Goal: Information Seeking & Learning: Get advice/opinions

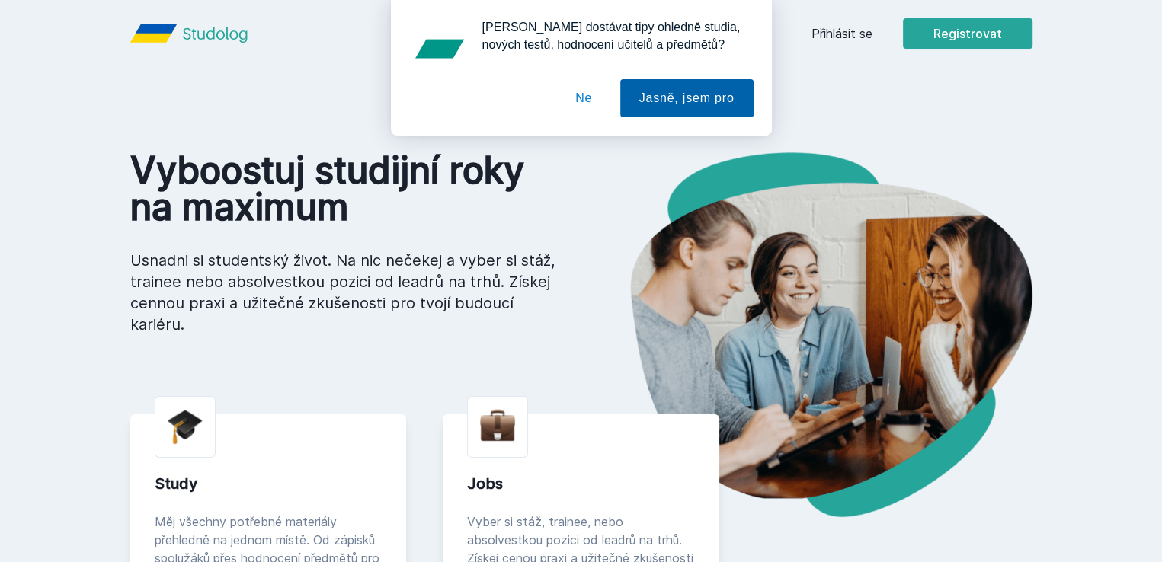
click at [661, 96] on button "Jasně, jsem pro" at bounding box center [686, 98] width 133 height 38
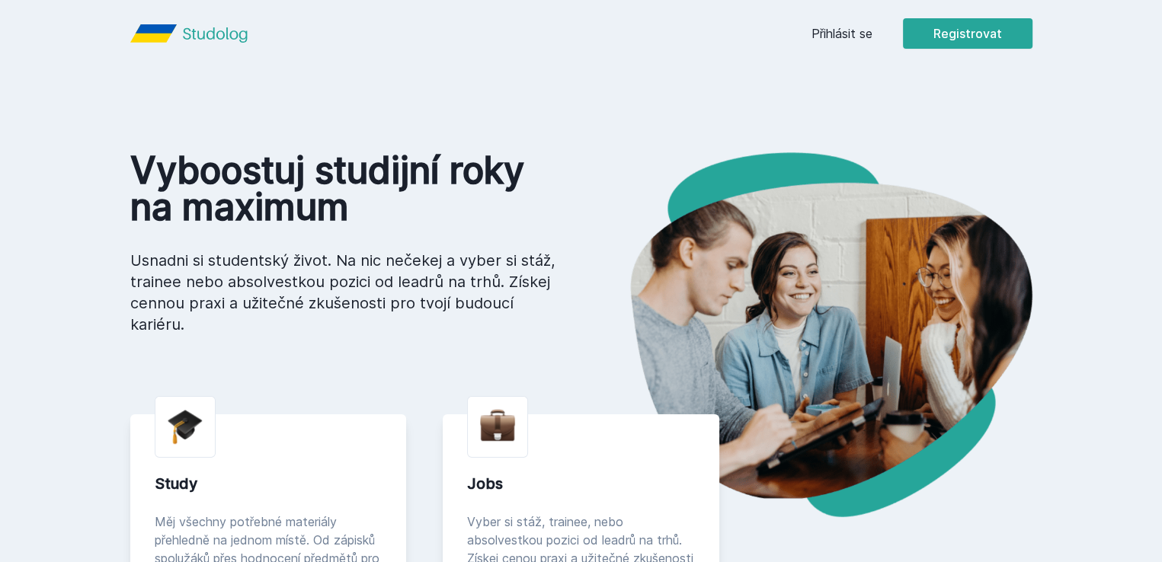
click at [872, 31] on link "Přihlásit se" at bounding box center [841, 33] width 61 height 18
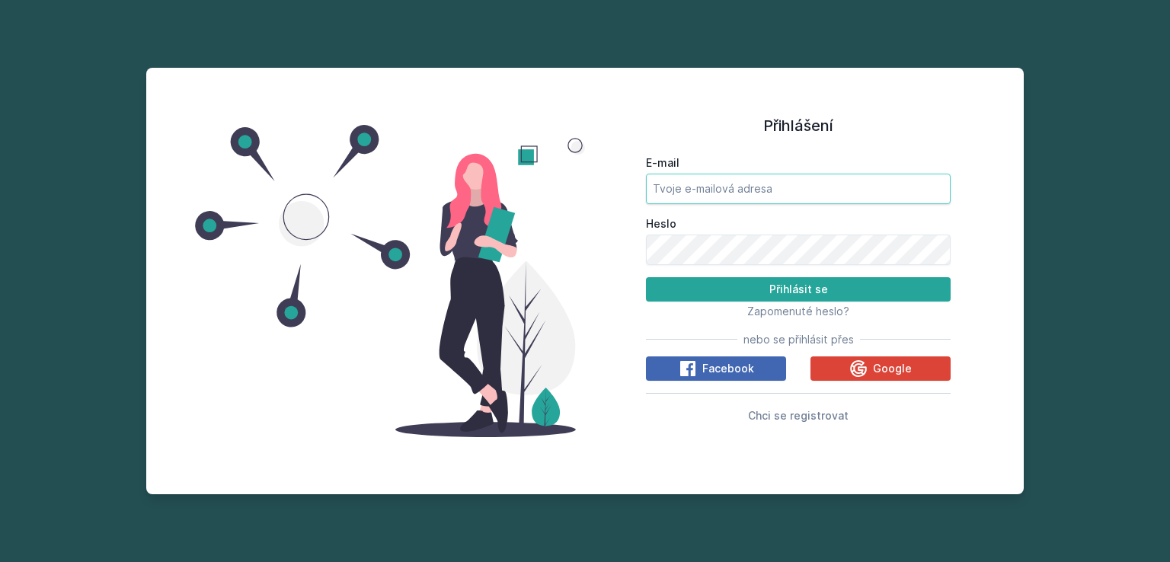
click at [724, 192] on input "E-mail" at bounding box center [798, 189] width 305 height 30
type input "eka00@vse.cz"
click at [765, 313] on span "Zapomenuté heslo?" at bounding box center [798, 311] width 102 height 13
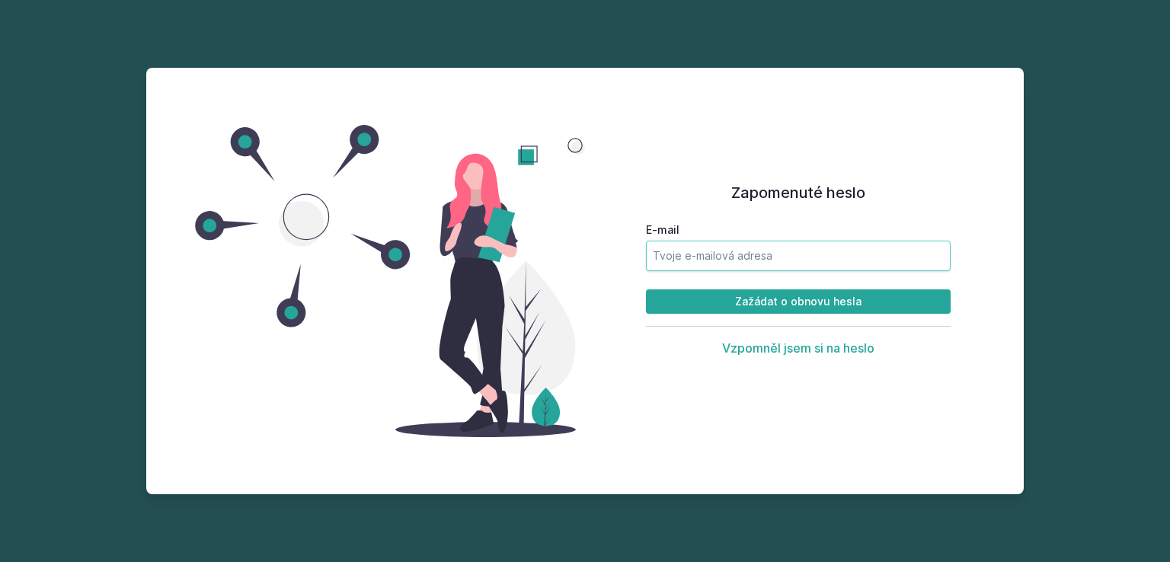
click at [702, 261] on input "E-mail" at bounding box center [798, 256] width 305 height 30
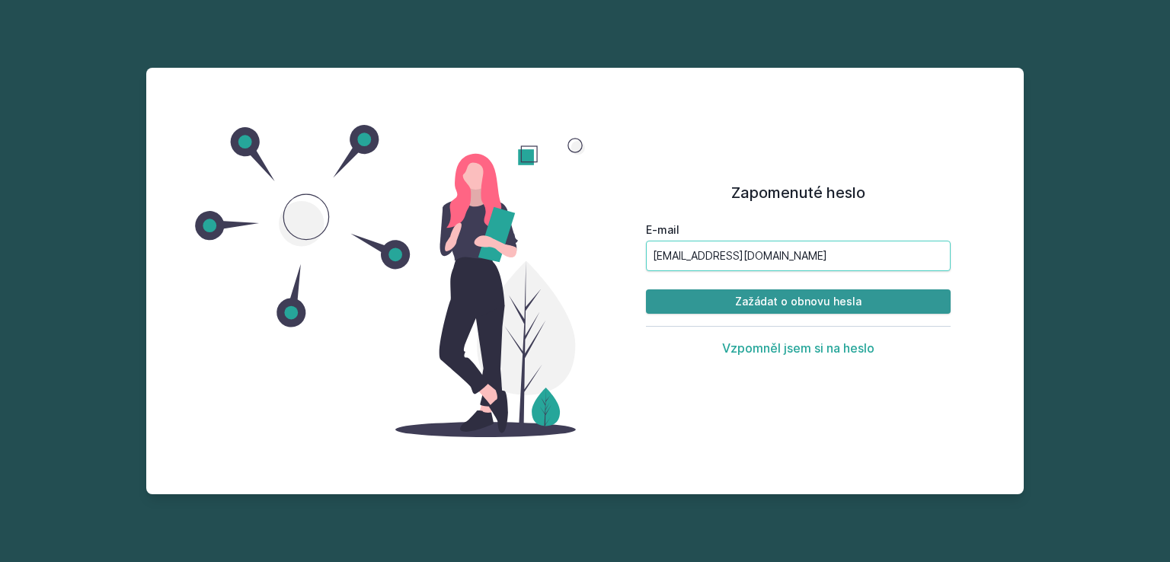
type input "ekka00@vse.cz"
click at [821, 296] on button "Zažádat o obnovu hesla" at bounding box center [798, 301] width 305 height 24
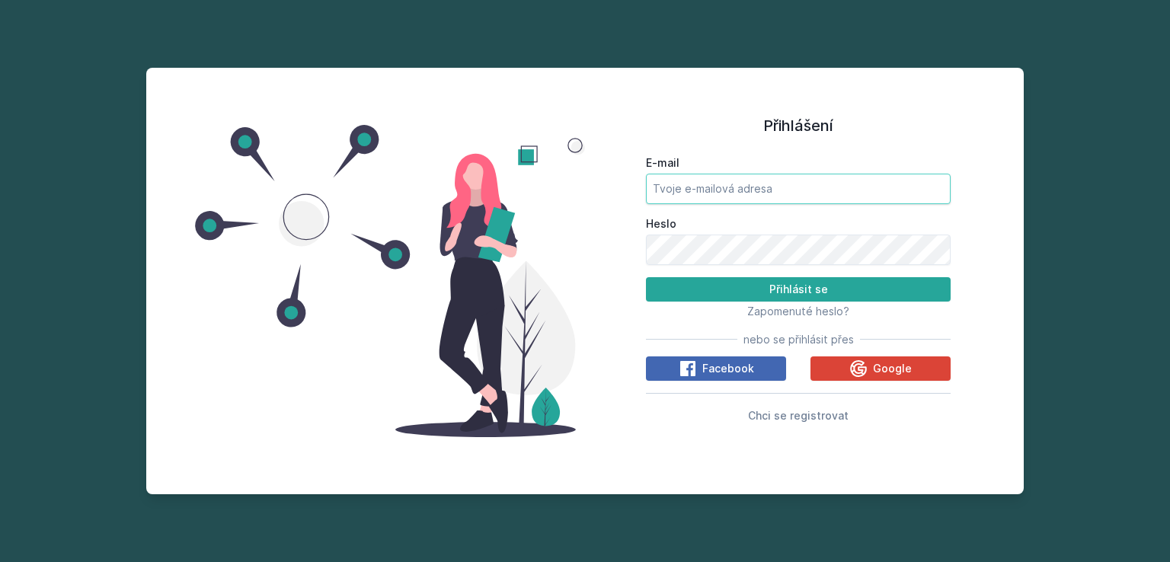
click at [718, 184] on input "E-mail" at bounding box center [798, 189] width 305 height 30
type input "[EMAIL_ADDRESS][DOMAIN_NAME]"
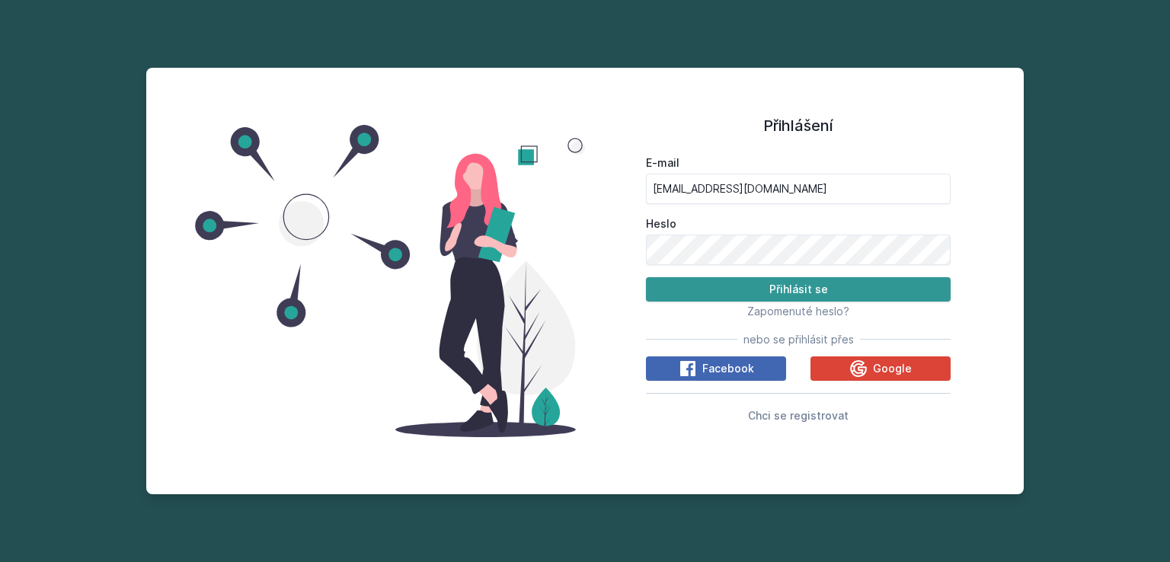
click at [791, 285] on button "Přihlásit se" at bounding box center [798, 289] width 305 height 24
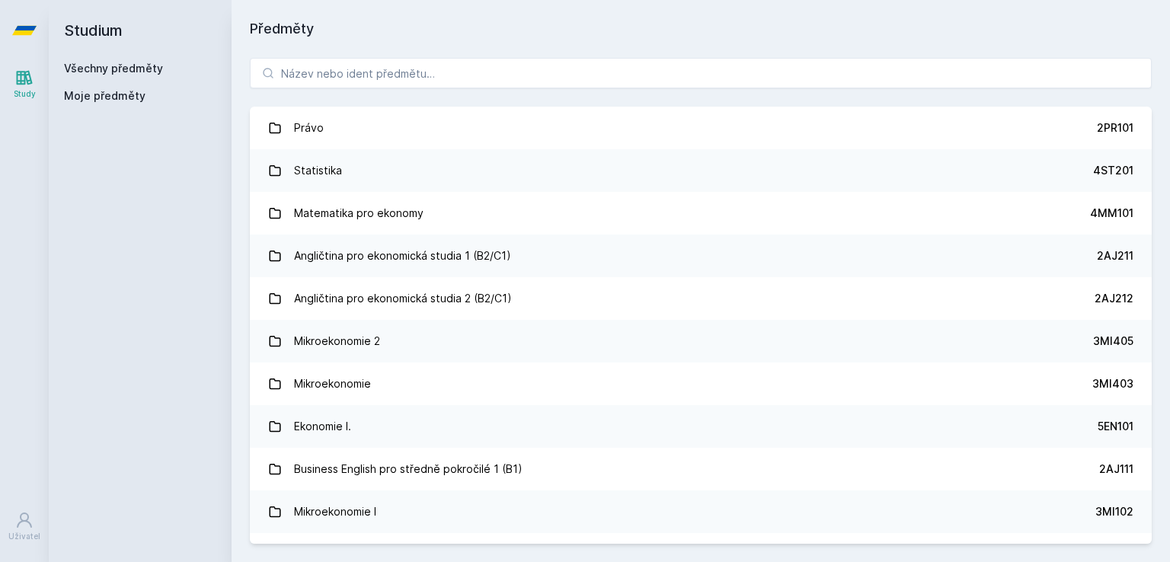
click at [109, 95] on span "Moje předměty" at bounding box center [105, 95] width 82 height 15
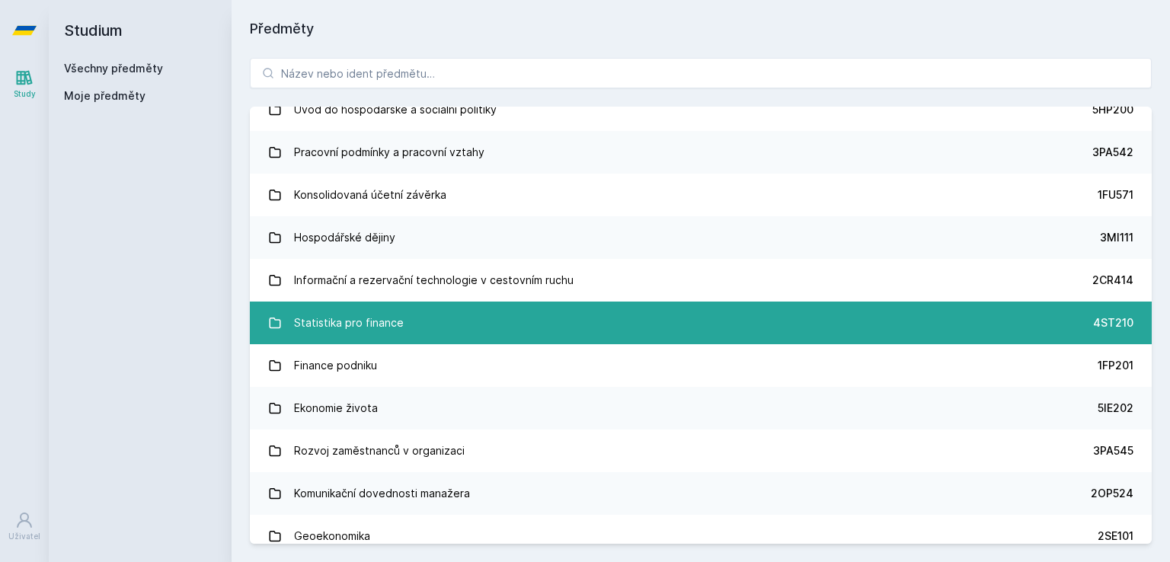
scroll to position [6475, 0]
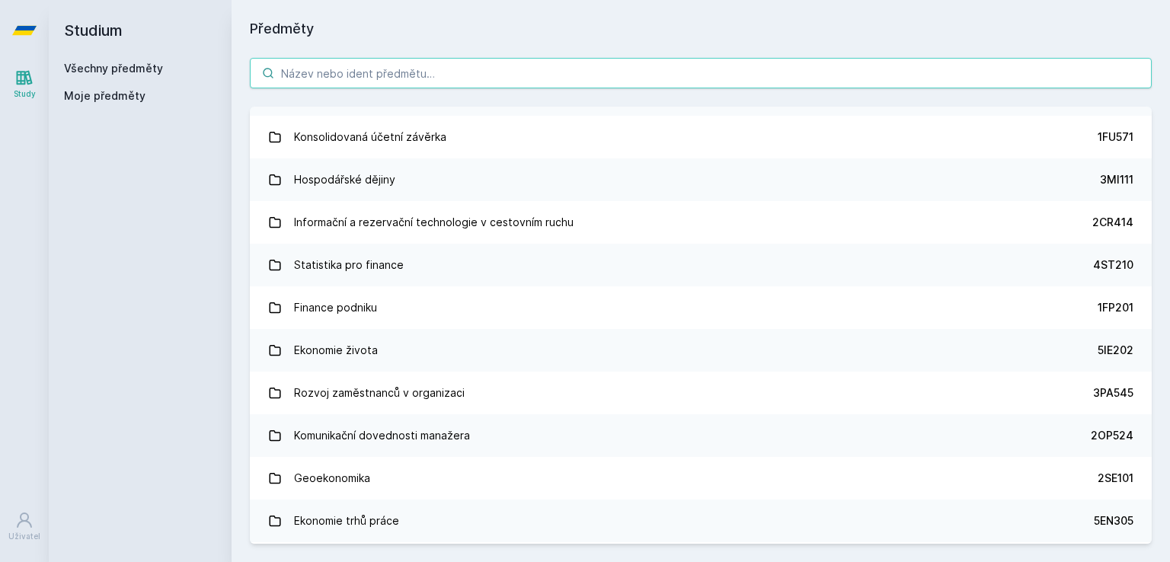
click at [344, 72] on input "search" at bounding box center [701, 73] width 902 height 30
paste input "Finanční management"
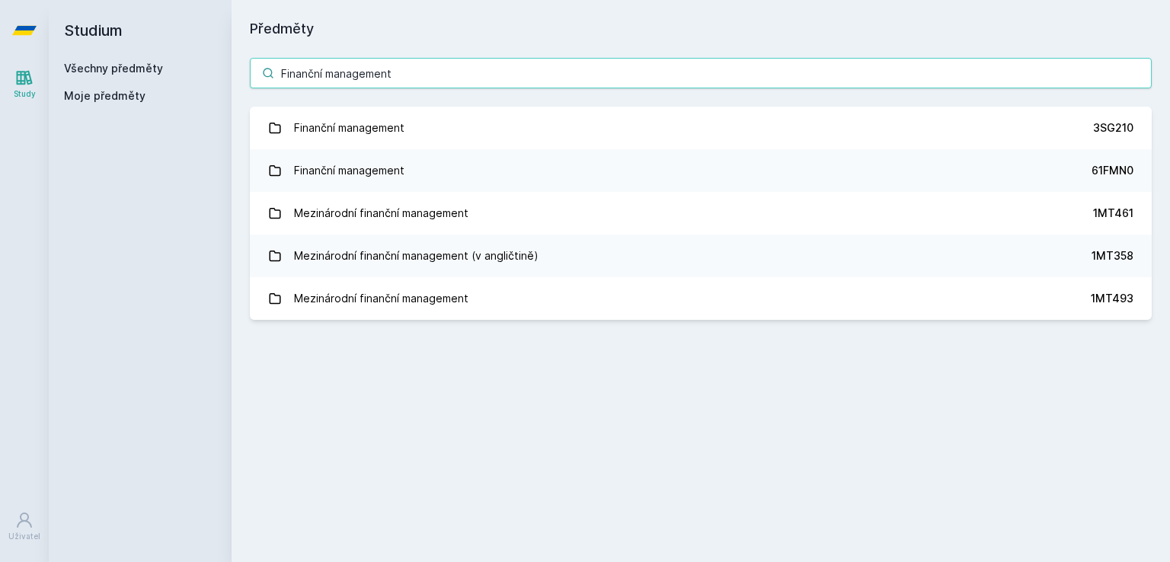
type input "Finanční management"
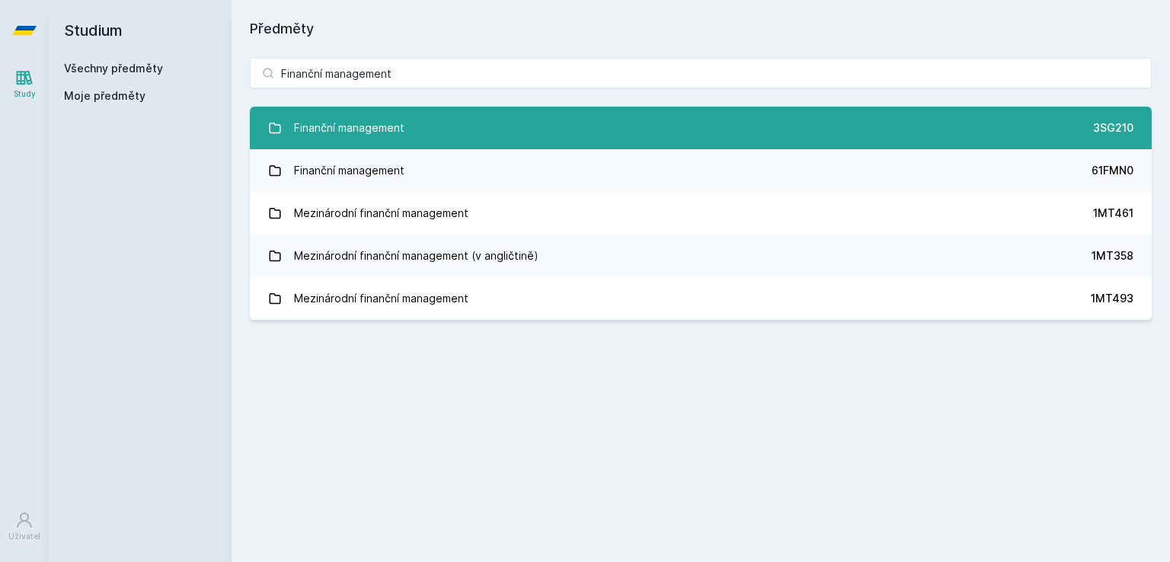
click at [382, 122] on div "Finanční management" at bounding box center [349, 128] width 110 height 30
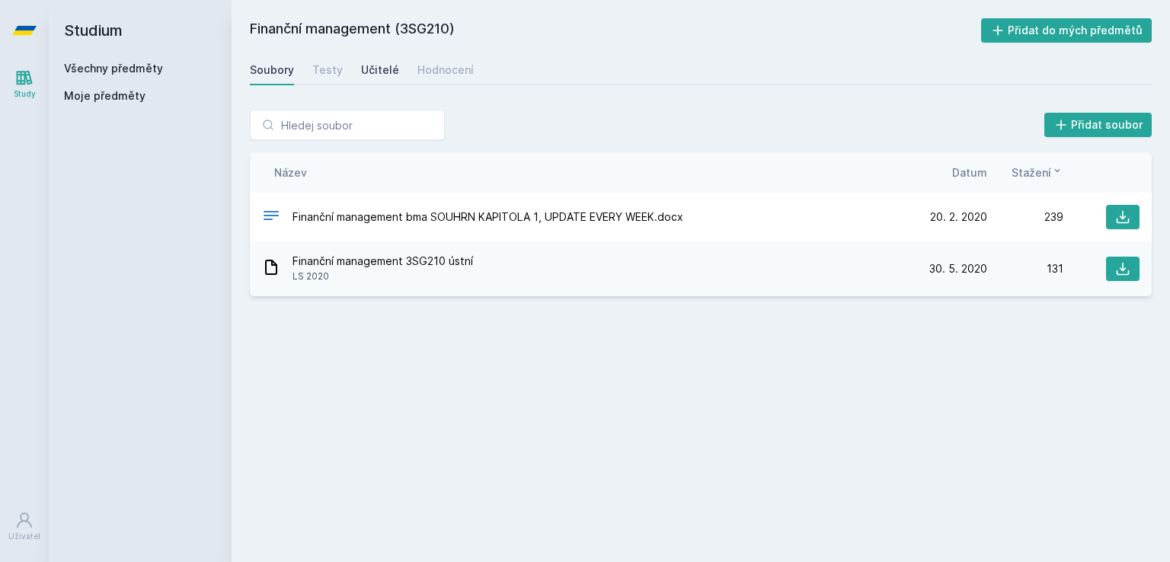
click at [376, 70] on div "Učitelé" at bounding box center [380, 69] width 38 height 15
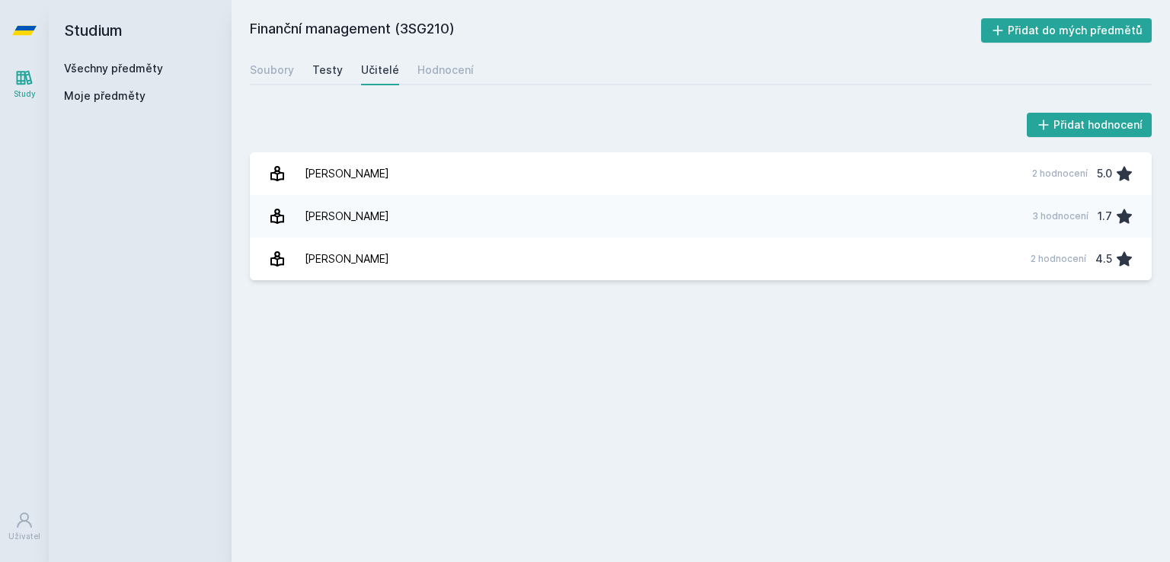
click at [331, 67] on div "Testy" at bounding box center [327, 69] width 30 height 15
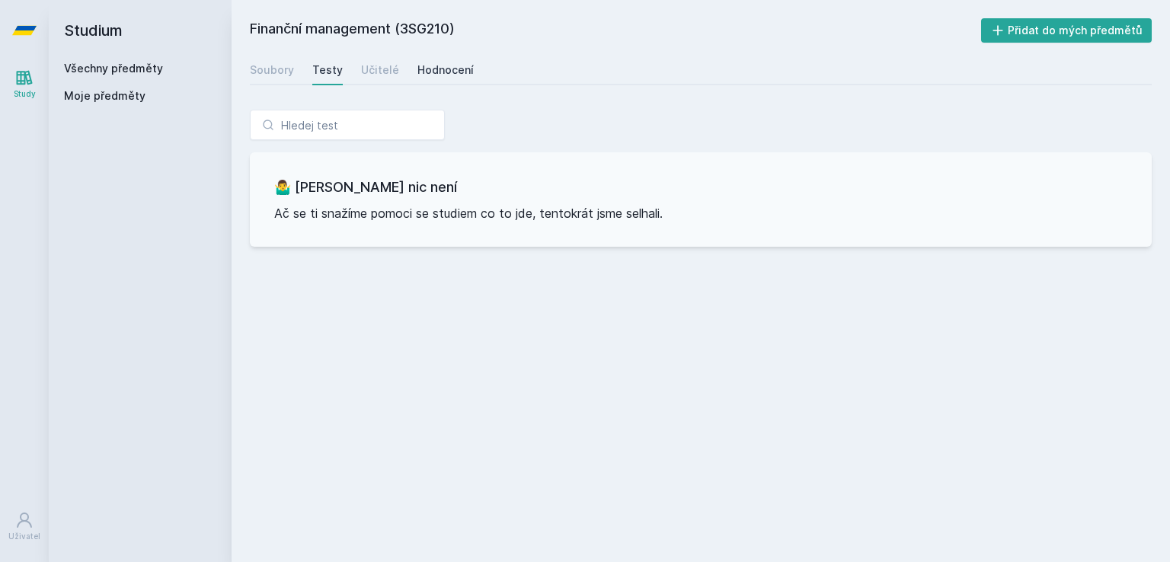
click at [436, 62] on link "Hodnocení" at bounding box center [445, 70] width 56 height 30
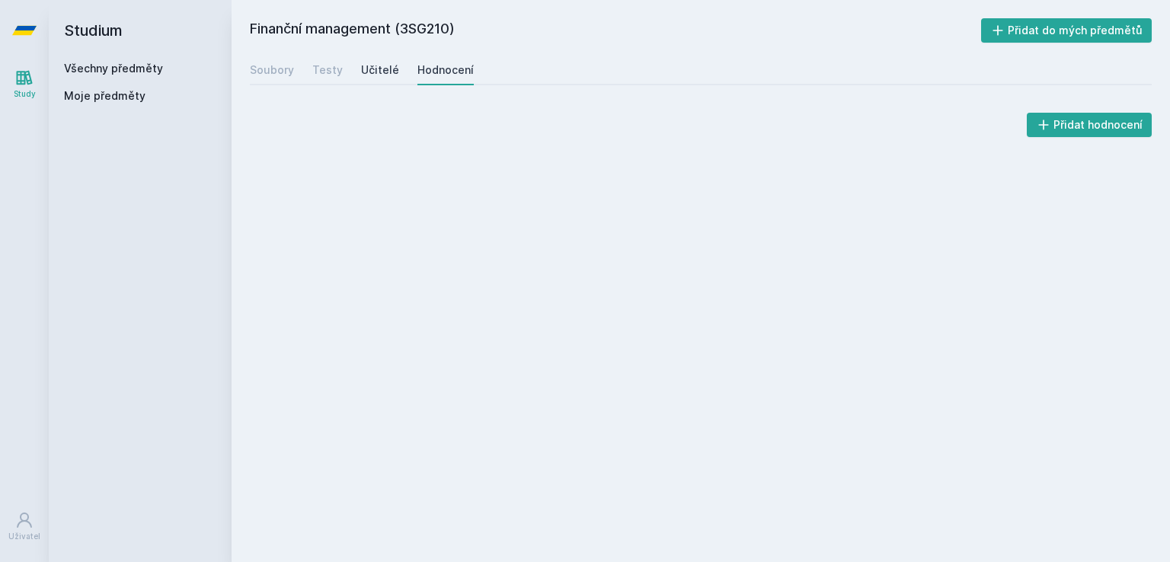
click at [369, 66] on div "Učitelé" at bounding box center [380, 69] width 38 height 15
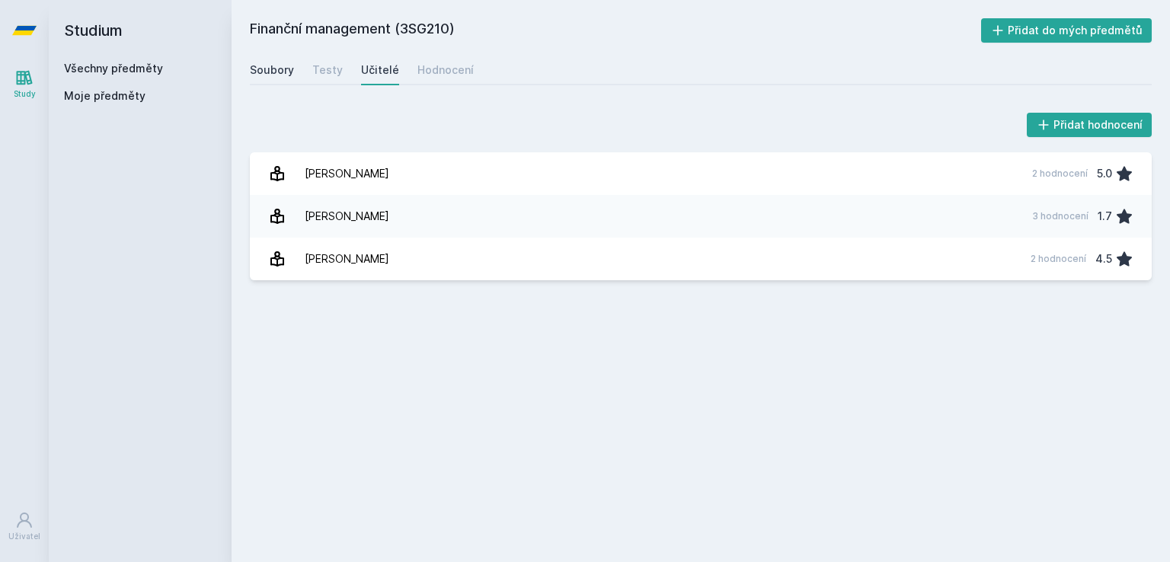
click at [276, 71] on div "Soubory" at bounding box center [272, 69] width 44 height 15
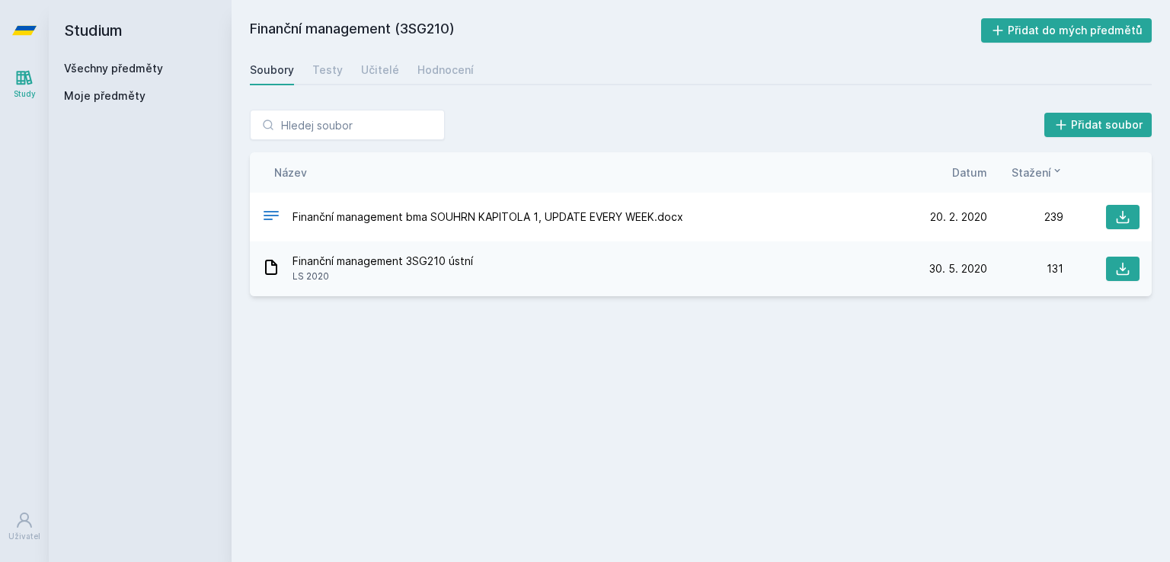
click at [117, 68] on link "Všechny předměty" at bounding box center [113, 68] width 99 height 13
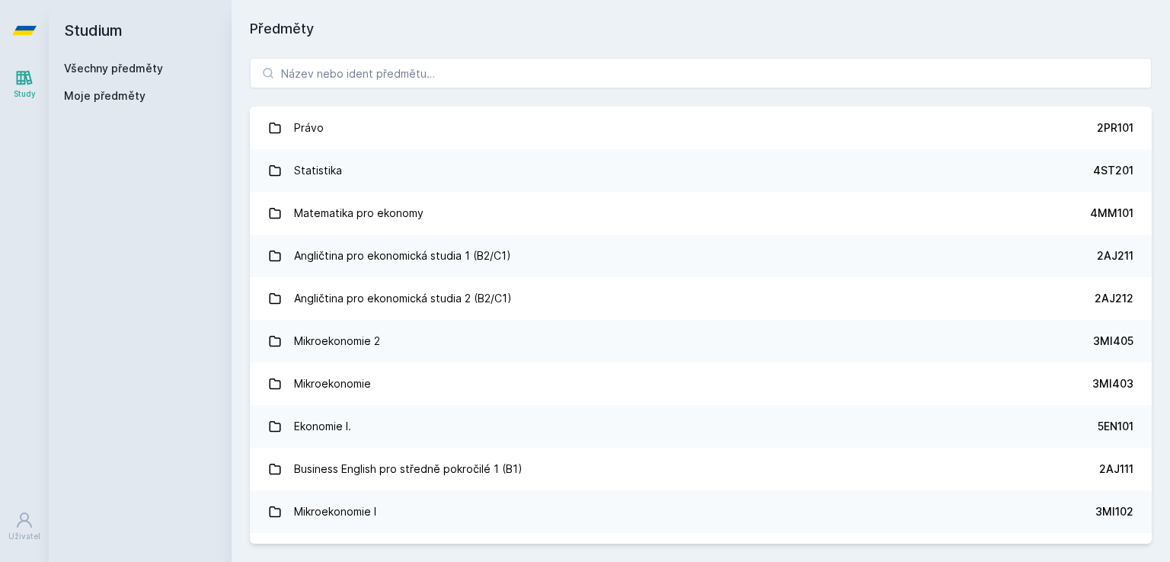
click at [114, 98] on span "Moje předměty" at bounding box center [105, 95] width 82 height 15
click at [24, 84] on icon at bounding box center [25, 78] width 16 height 14
click at [367, 65] on input "search" at bounding box center [701, 73] width 902 height 30
paste input "3IM0208"
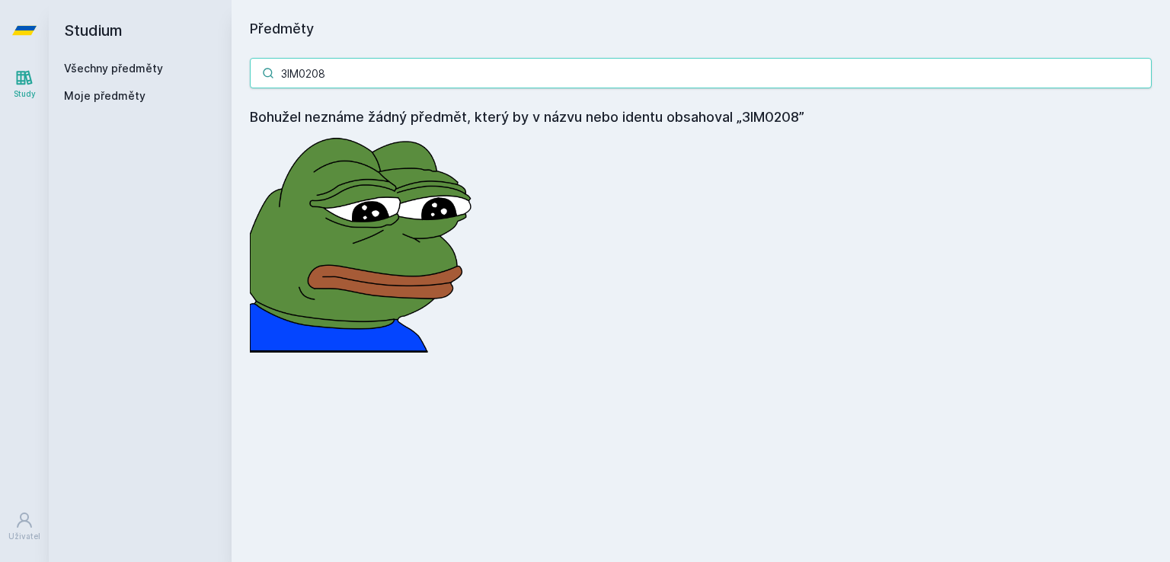
type input "3IM0208"
click at [1137, 78] on input "3IM0208" at bounding box center [701, 73] width 902 height 30
click at [1137, 72] on input "3IM0208" at bounding box center [701, 73] width 902 height 30
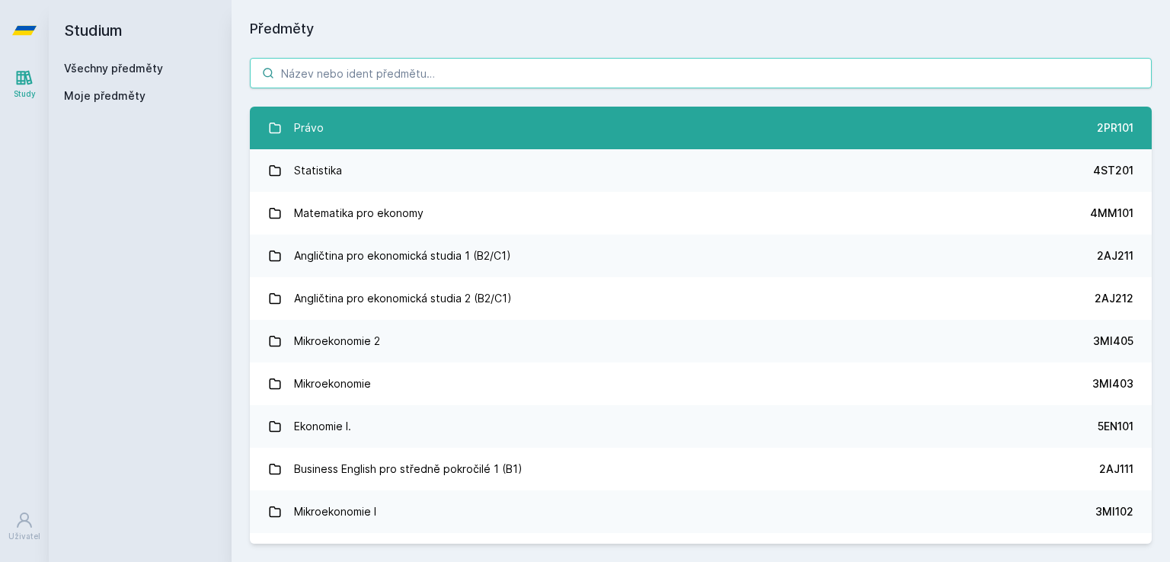
paste input "3SG105"
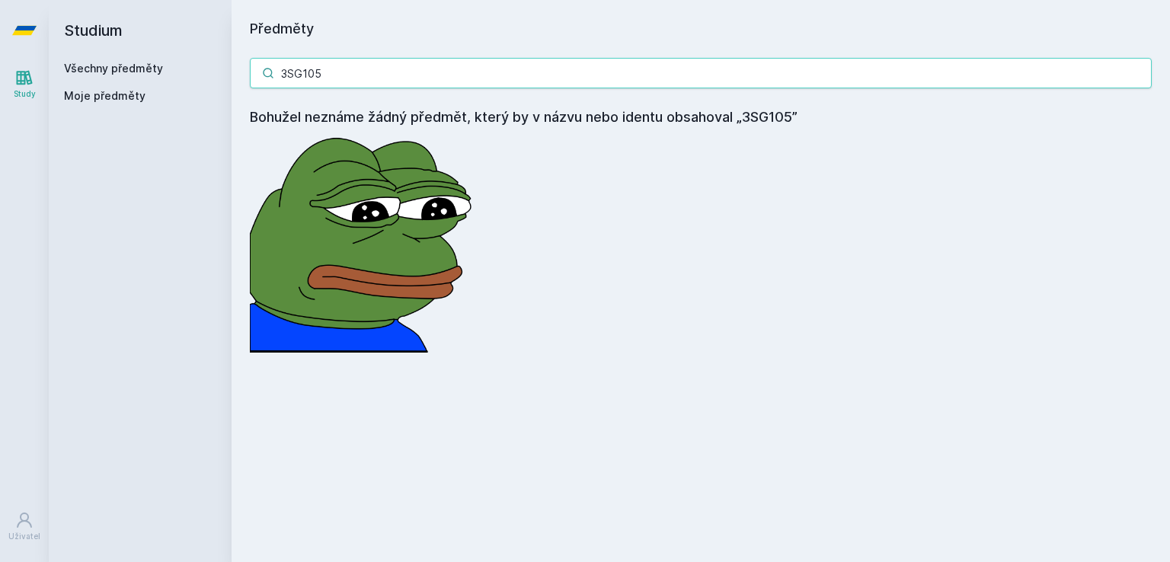
type input "3SG105"
click at [1140, 74] on input "3SG105" at bounding box center [701, 73] width 902 height 30
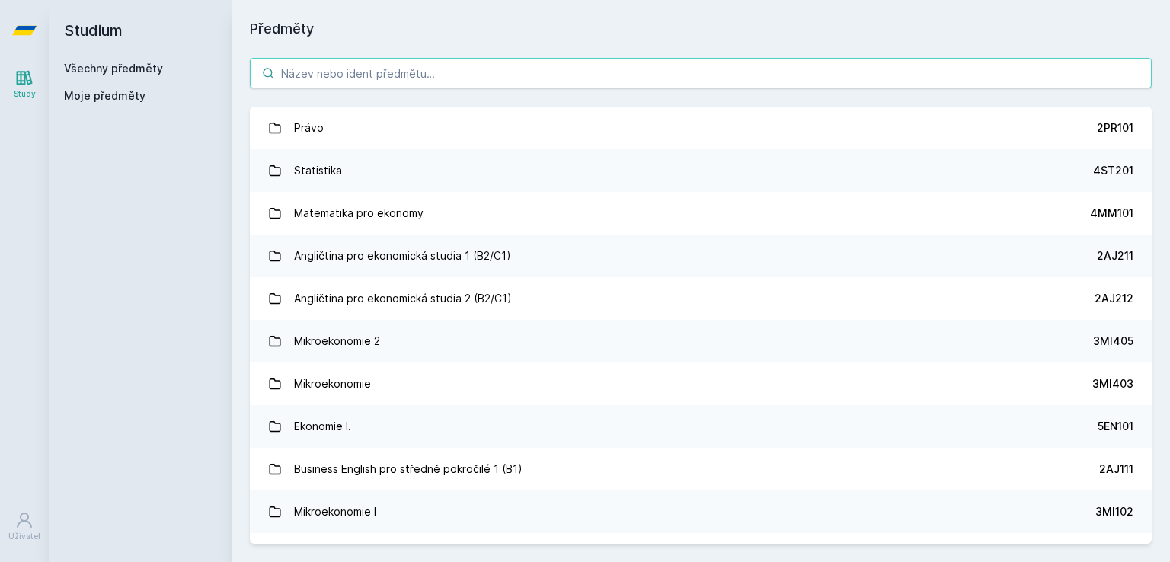
paste input "3IM0702"
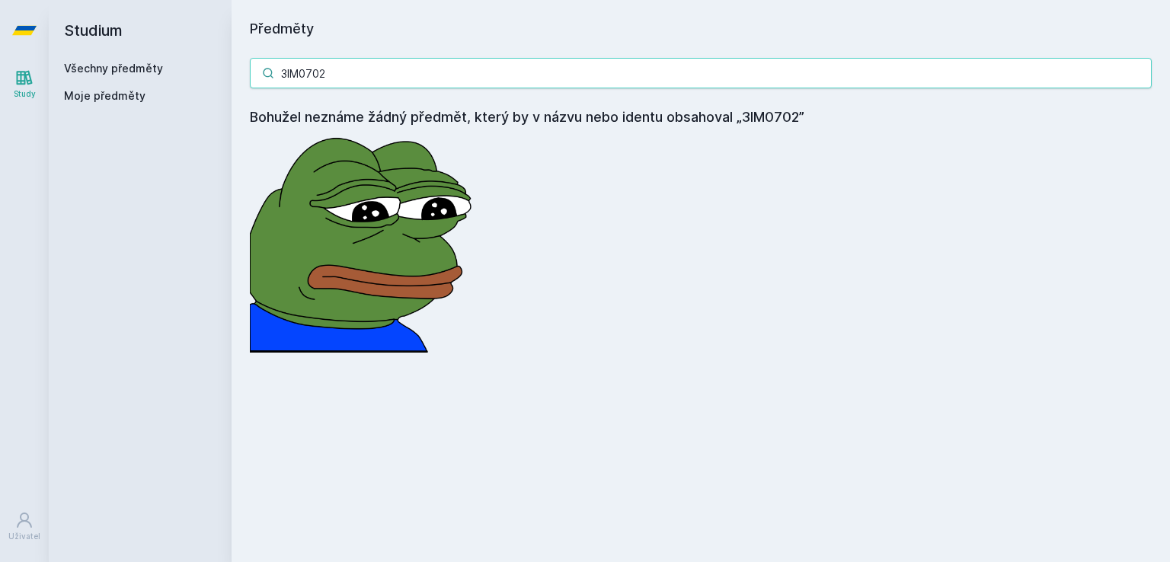
type input "3IM0702"
click at [1143, 81] on input "3IM0702" at bounding box center [701, 73] width 902 height 30
click at [1141, 73] on input "3IM0702" at bounding box center [701, 73] width 902 height 30
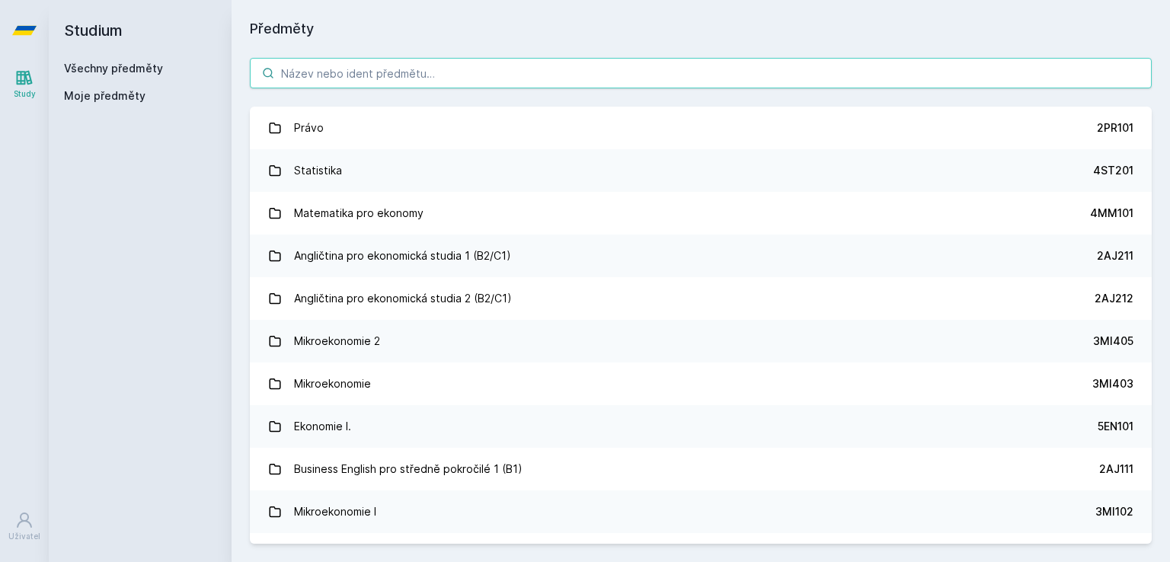
paste input "3IM0203"
type input "3IM0203"
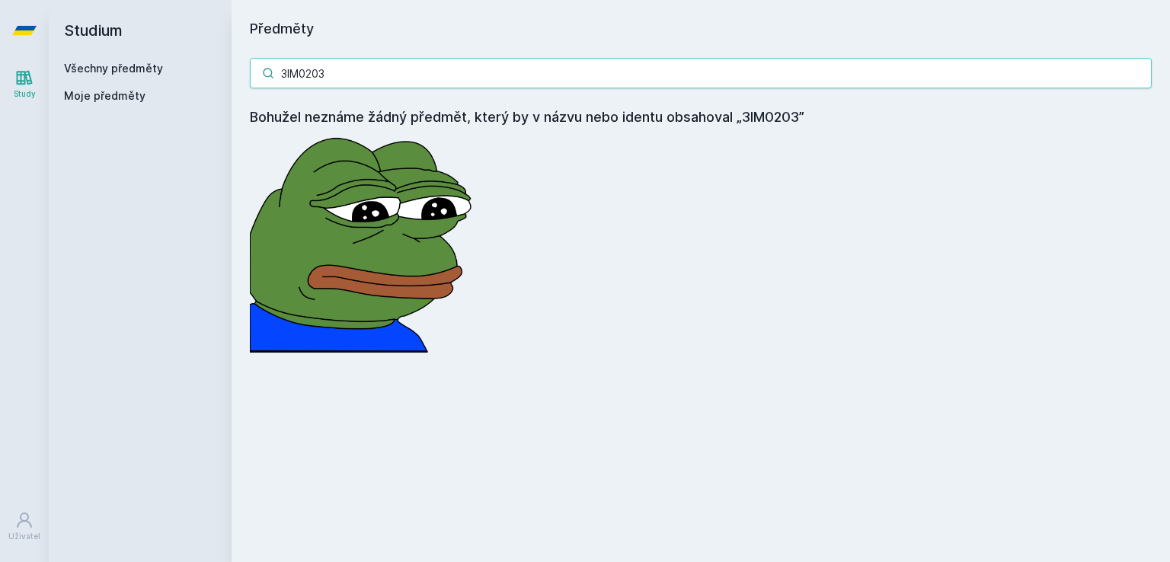
click at [1137, 72] on input "3IM0203" at bounding box center [701, 73] width 902 height 30
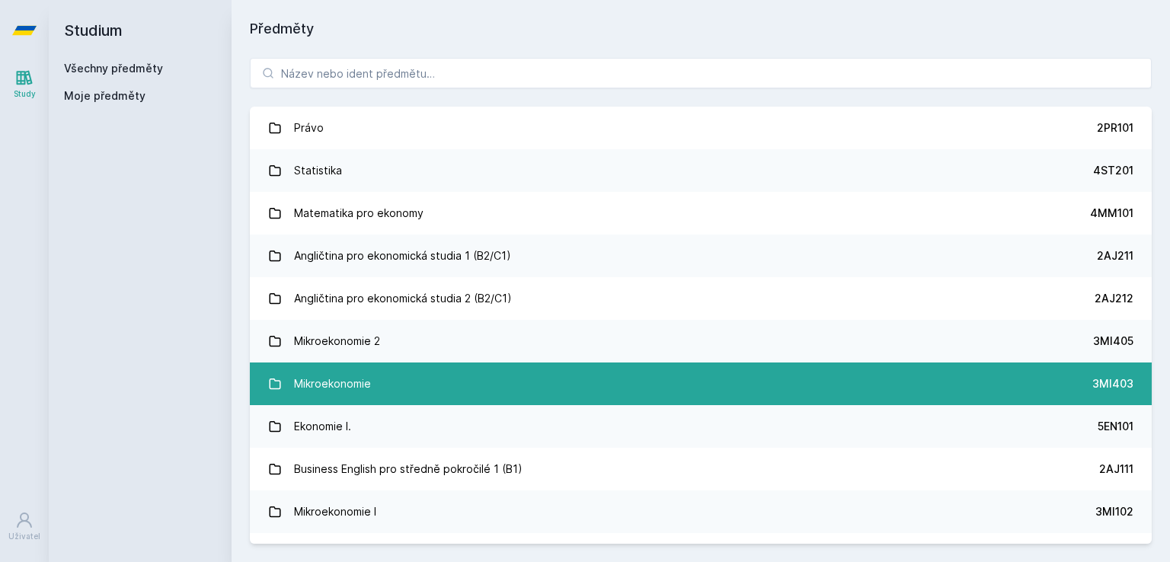
click at [356, 382] on div "Mikroekonomie" at bounding box center [332, 384] width 77 height 30
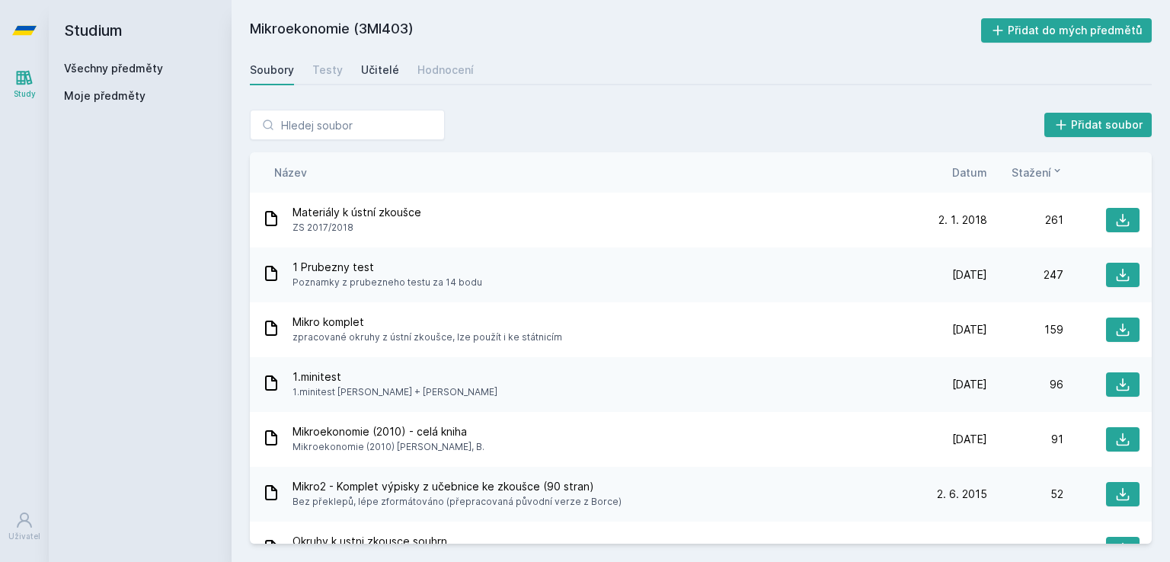
click at [364, 67] on div "Učitelé" at bounding box center [380, 69] width 38 height 15
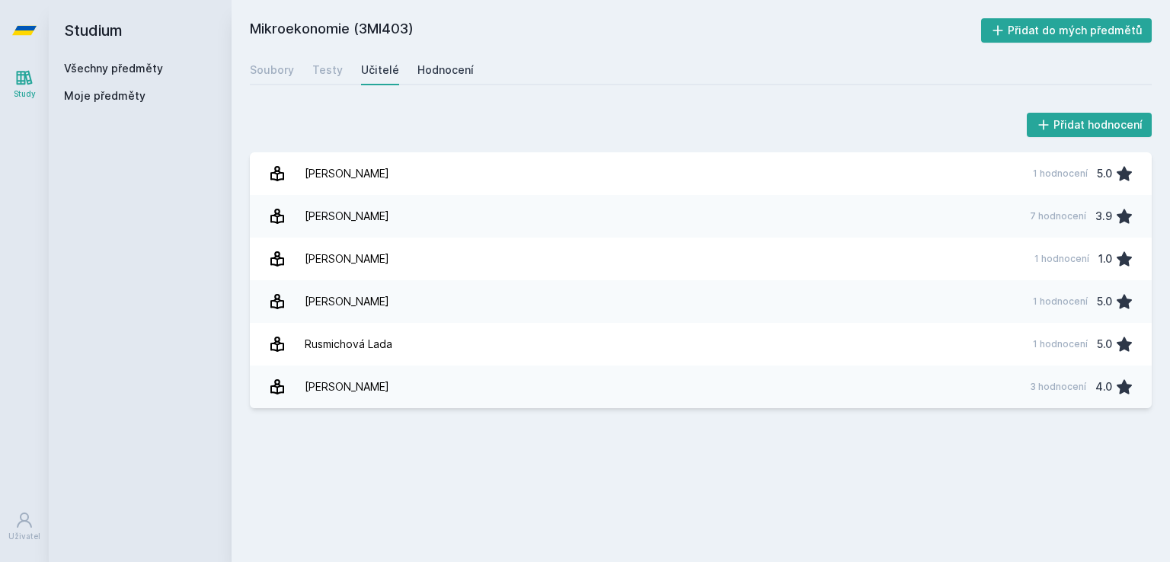
click at [464, 69] on div "Hodnocení" at bounding box center [445, 69] width 56 height 15
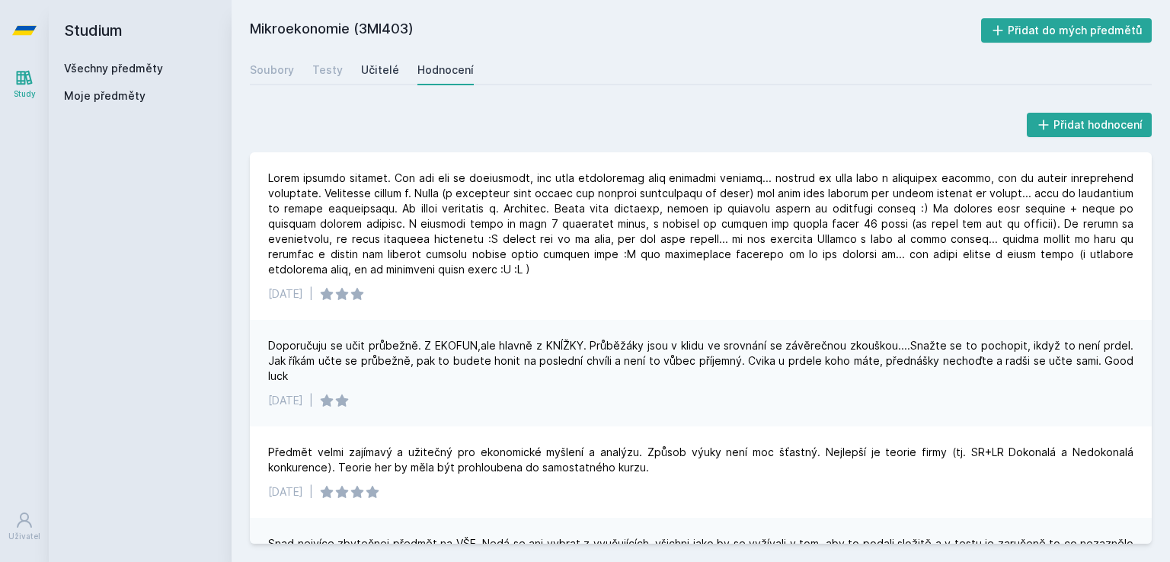
click at [367, 75] on div "Učitelé" at bounding box center [380, 69] width 38 height 15
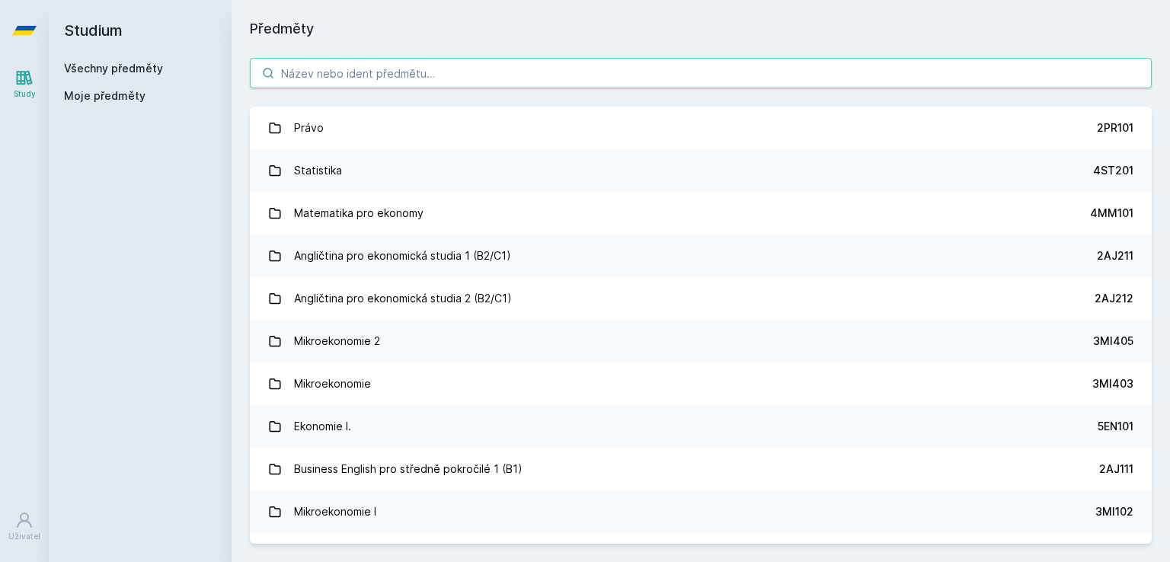
click at [399, 75] on input "search" at bounding box center [701, 73] width 902 height 30
paste input "Mikroekonomie I"
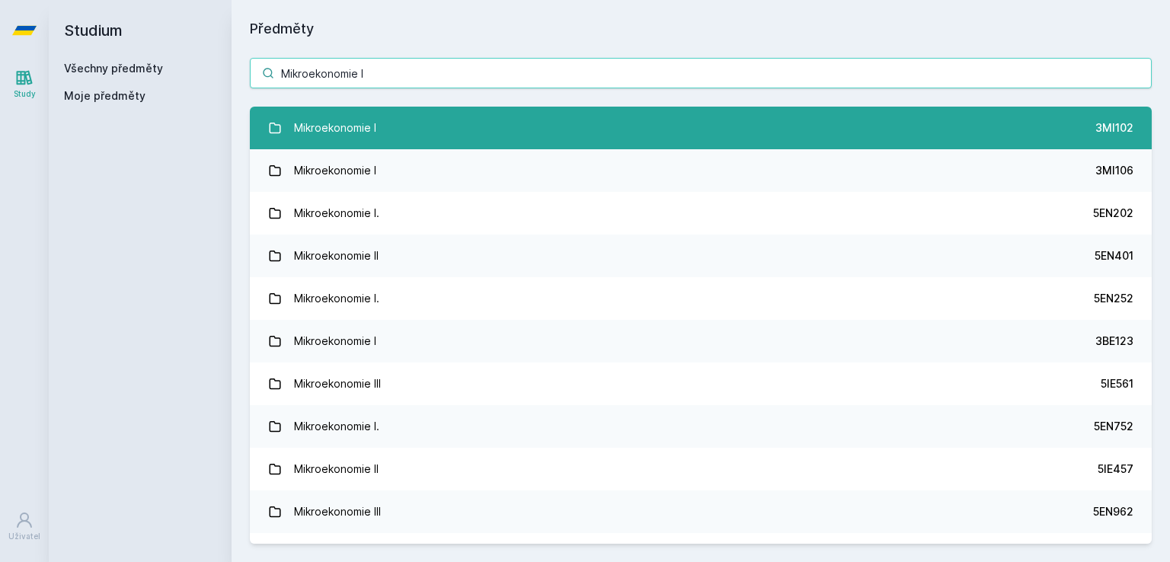
type input "Mikroekonomie I"
click at [380, 120] on link "Mikroekonomie I 3MI102" at bounding box center [701, 128] width 902 height 43
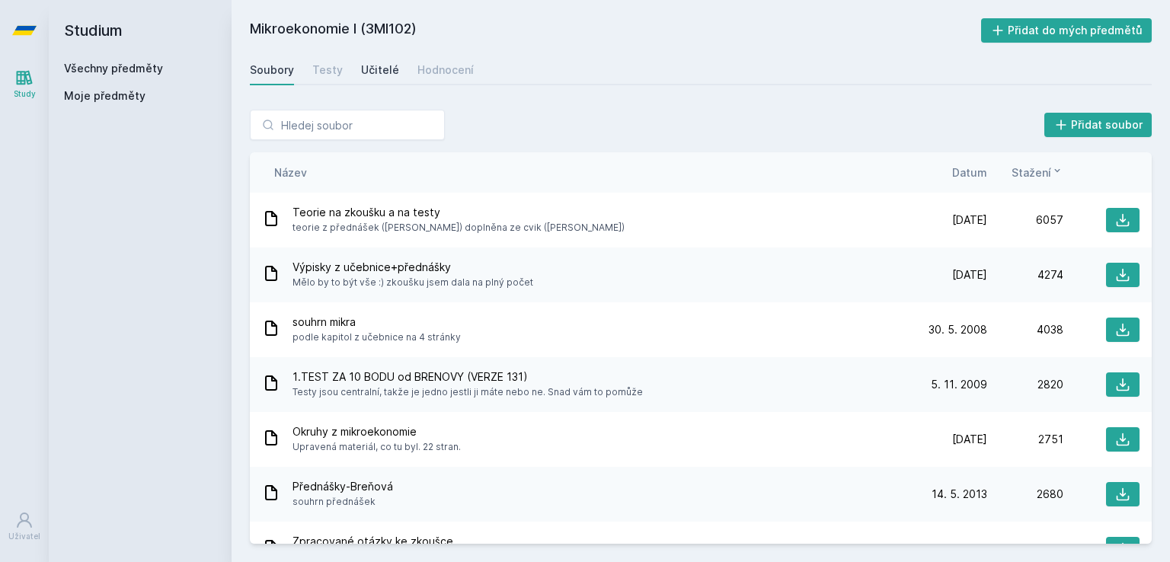
click at [376, 69] on div "Učitelé" at bounding box center [380, 69] width 38 height 15
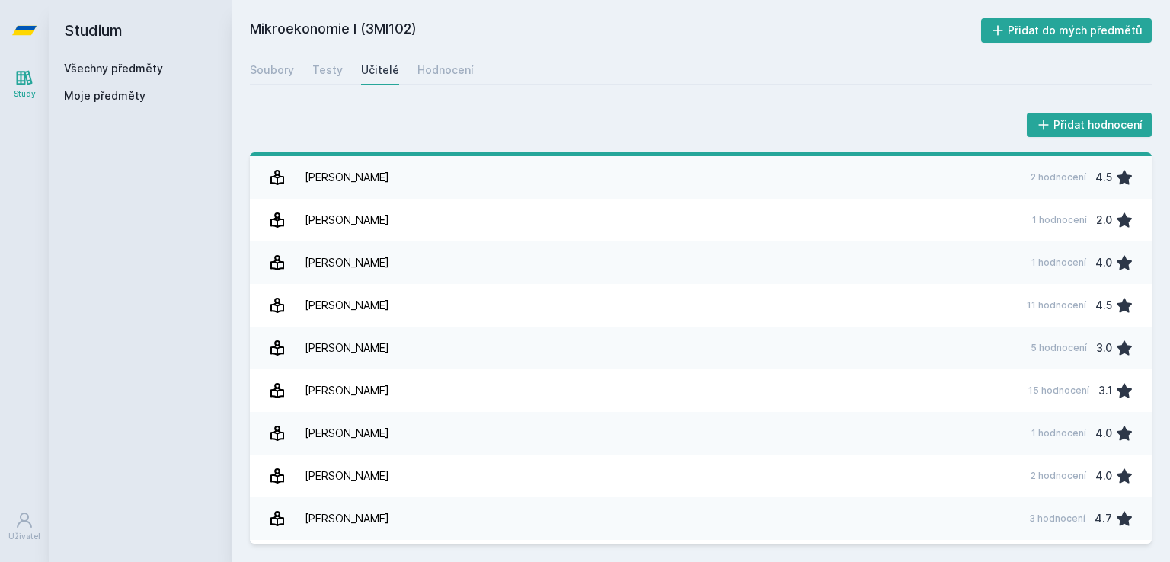
scroll to position [381, 0]
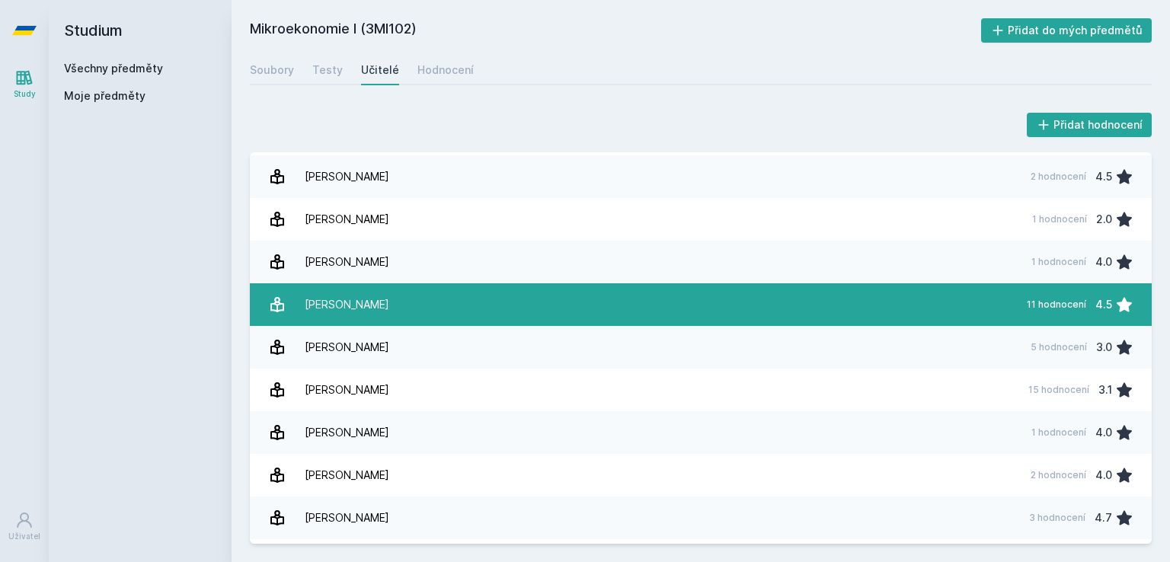
click at [356, 299] on div "[PERSON_NAME]" at bounding box center [347, 304] width 85 height 30
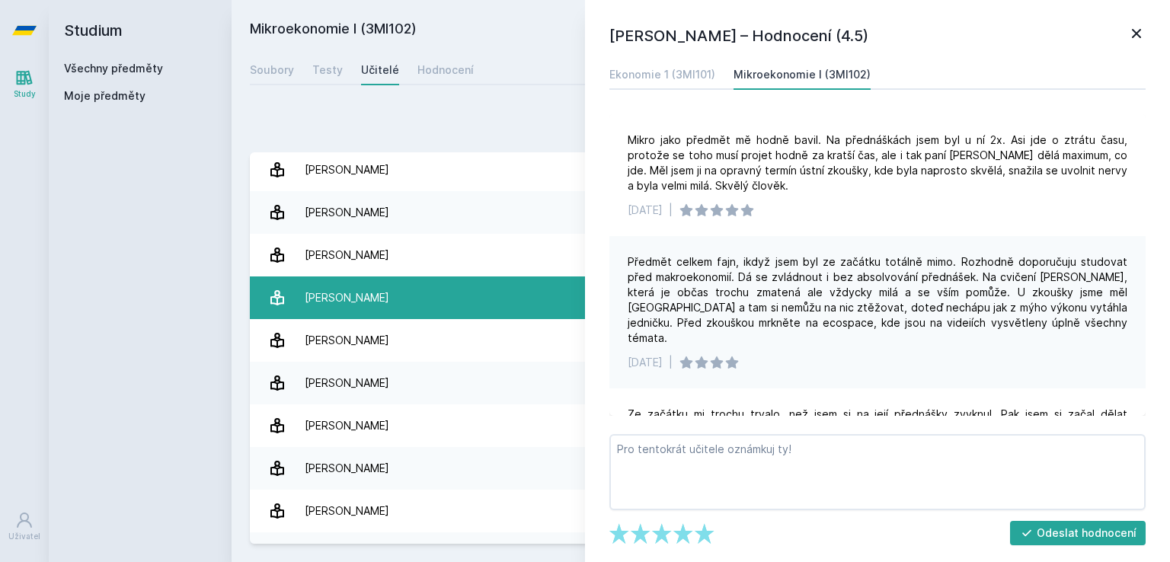
scroll to position [457, 0]
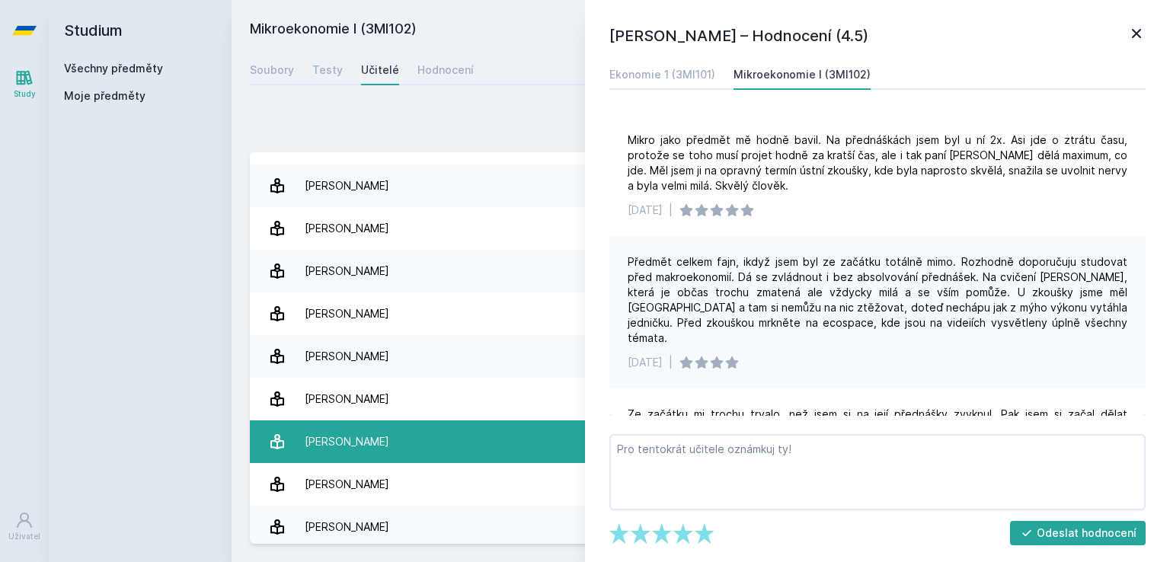
click at [388, 436] on link "[PERSON_NAME] 3 hodnocení 4.7" at bounding box center [701, 441] width 902 height 43
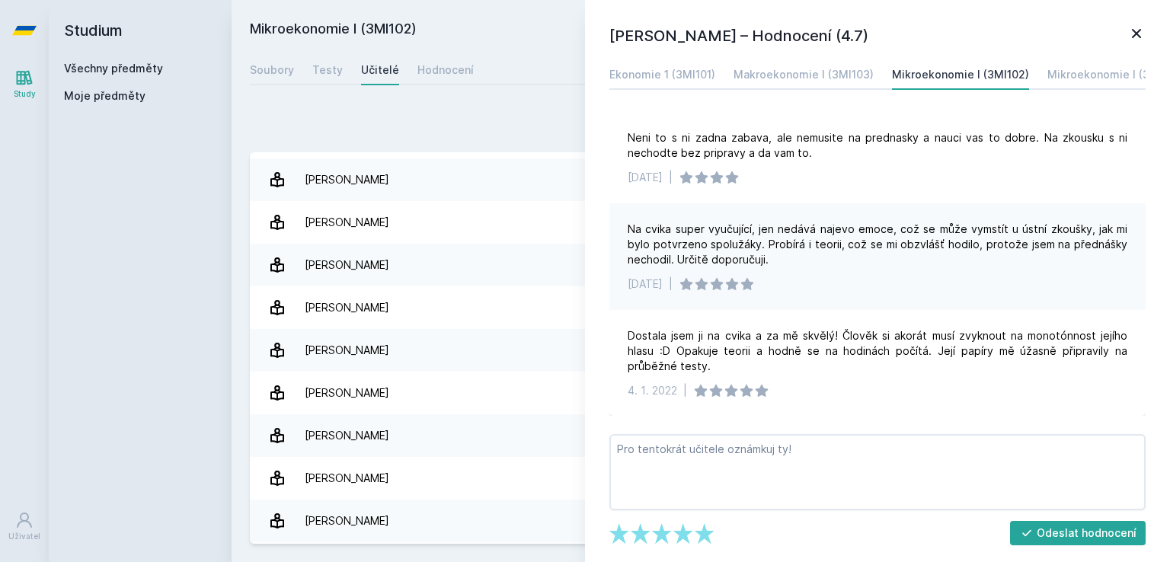
scroll to position [381, 0]
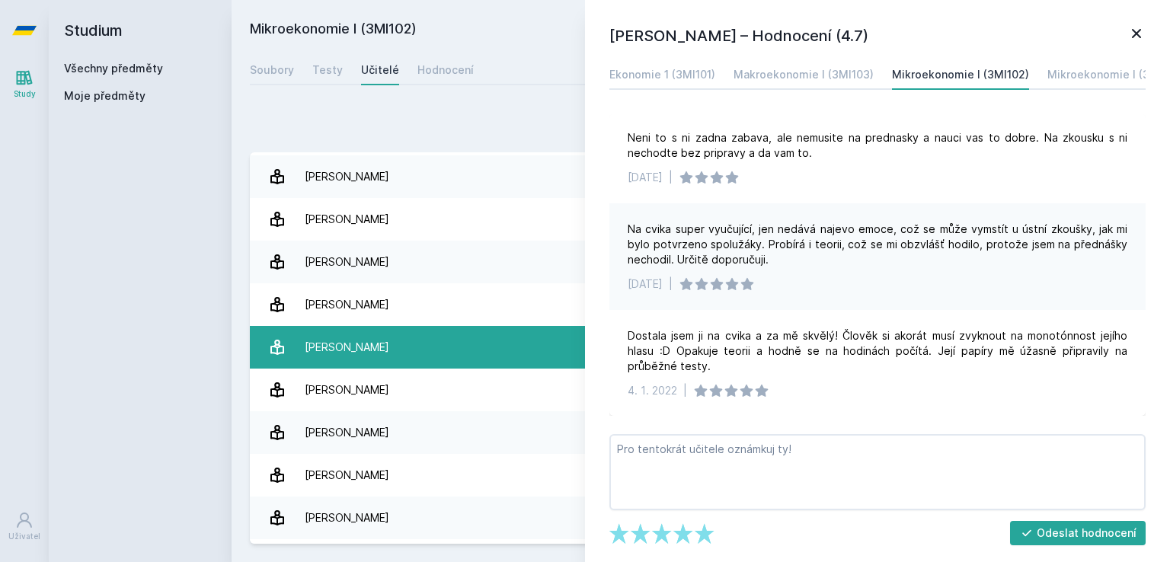
click at [389, 344] on div "[PERSON_NAME]" at bounding box center [347, 347] width 85 height 30
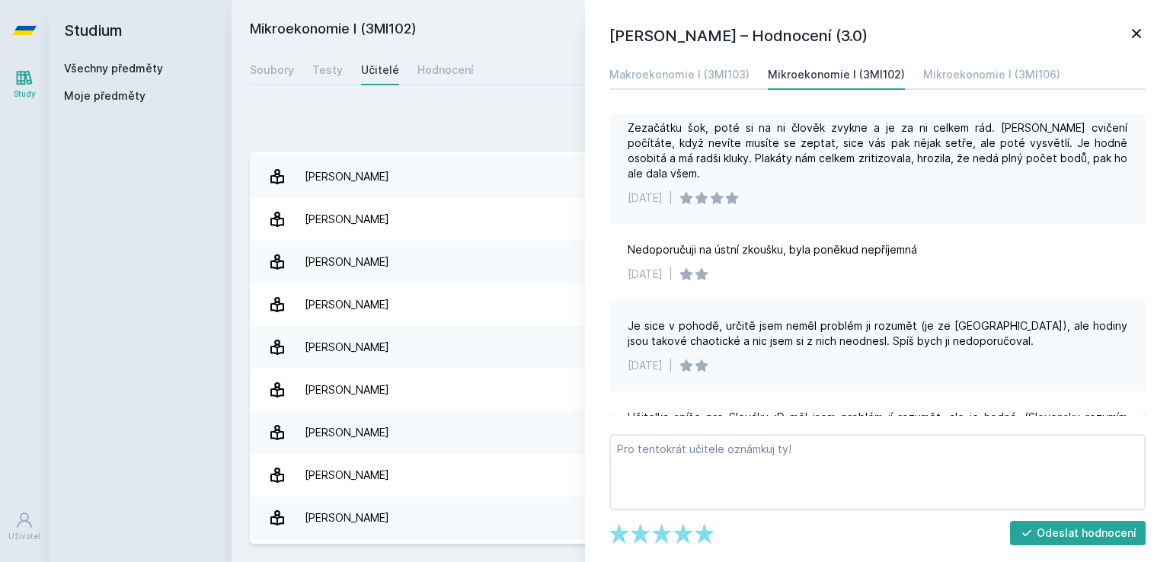
scroll to position [337, 0]
